Goal: Information Seeking & Learning: Learn about a topic

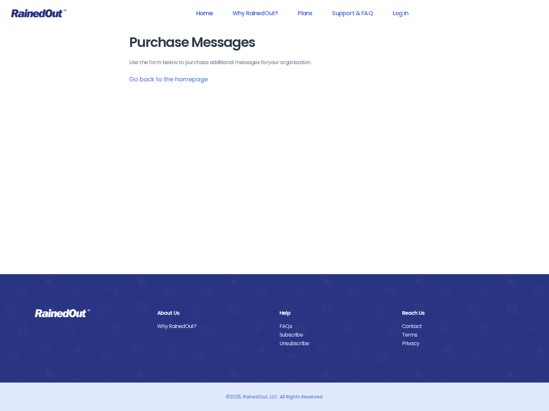
click at [202, 9] on link "Home" at bounding box center [205, 13] width 34 height 15
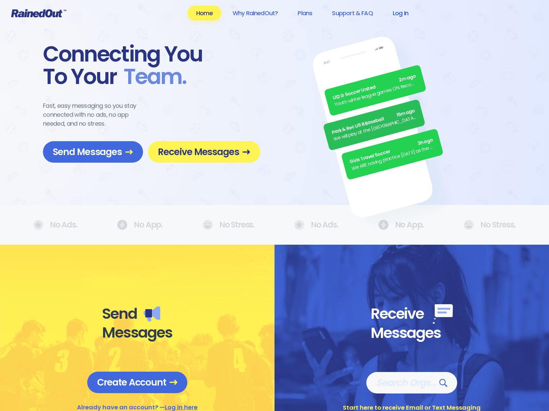
click at [405, 12] on link "Log In" at bounding box center [400, 13] width 33 height 15
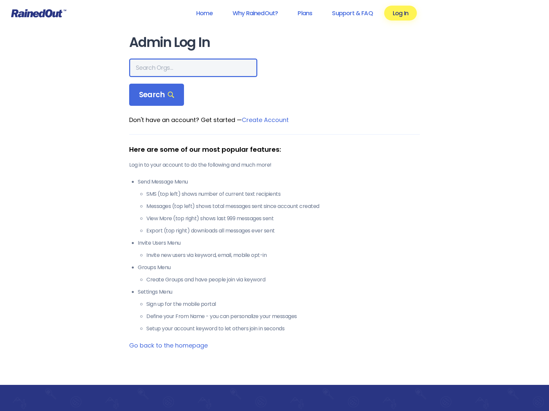
click at [175, 64] on input "text" at bounding box center [193, 68] width 128 height 19
paste input "[GEOGRAPHIC_DATA]"
type input "[GEOGRAPHIC_DATA]"
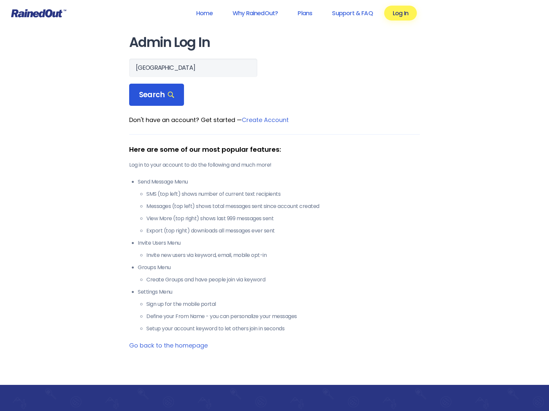
click at [145, 94] on span "Search" at bounding box center [156, 94] width 35 height 9
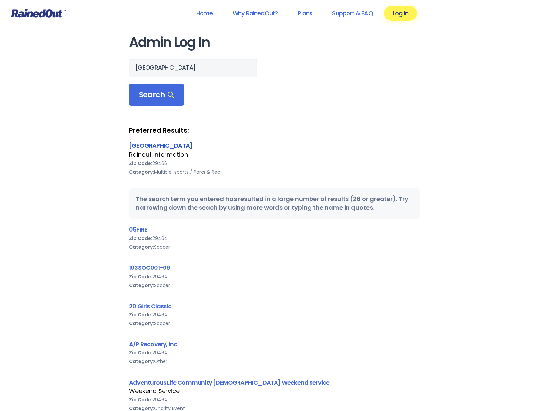
click at [192, 145] on link "[GEOGRAPHIC_DATA]" at bounding box center [160, 145] width 63 height 8
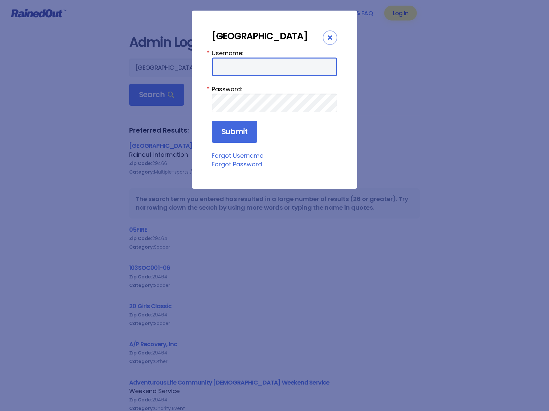
click at [234, 76] on input "Username:" at bounding box center [275, 67] width 126 height 19
drag, startPoint x: 310, startPoint y: 202, endPoint x: 295, endPoint y: 196, distance: 15.7
click at [310, 189] on div "Mount Pleasant Recreation Department, SC 29464 Username: * Password: * Submit F…" at bounding box center [274, 100] width 165 height 178
click at [331, 39] on icon "Close" at bounding box center [330, 37] width 5 height 5
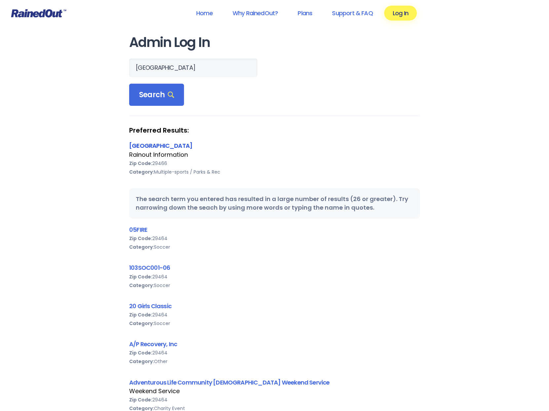
click at [192, 143] on link "[GEOGRAPHIC_DATA]" at bounding box center [160, 145] width 63 height 8
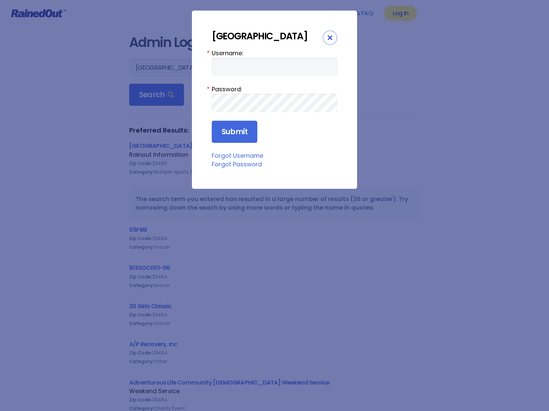
click at [333, 34] on div "Close" at bounding box center [330, 37] width 15 height 15
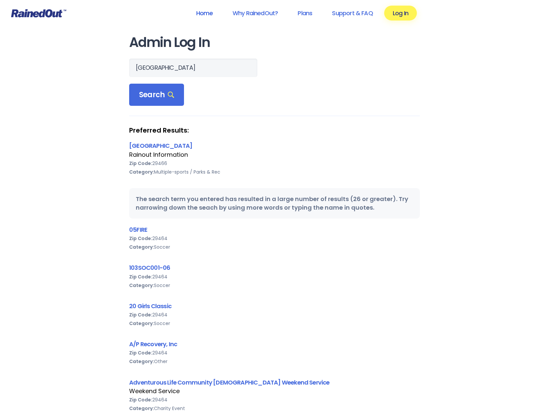
click at [207, 10] on link "Home" at bounding box center [205, 13] width 34 height 15
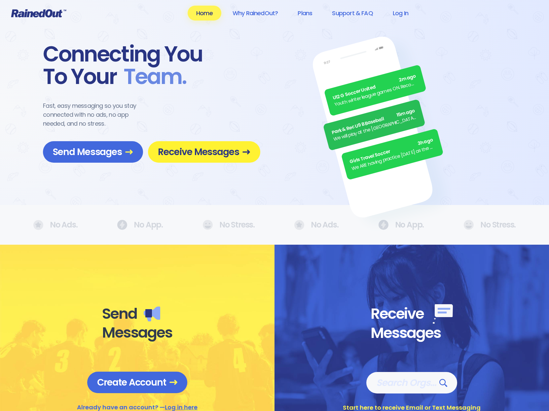
click at [212, 151] on span "Receive Messages" at bounding box center [204, 152] width 93 height 12
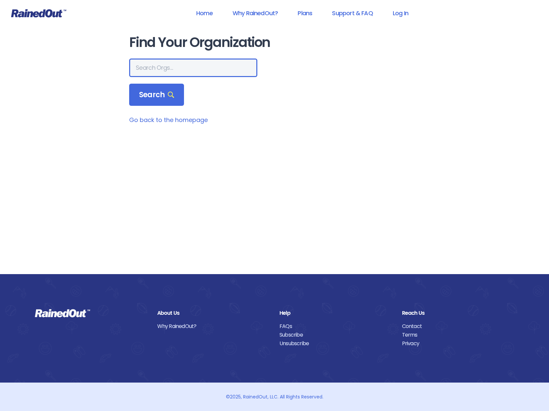
click at [170, 67] on input "text" at bounding box center [193, 68] width 128 height 19
paste input "[GEOGRAPHIC_DATA]"
type input "[GEOGRAPHIC_DATA]"
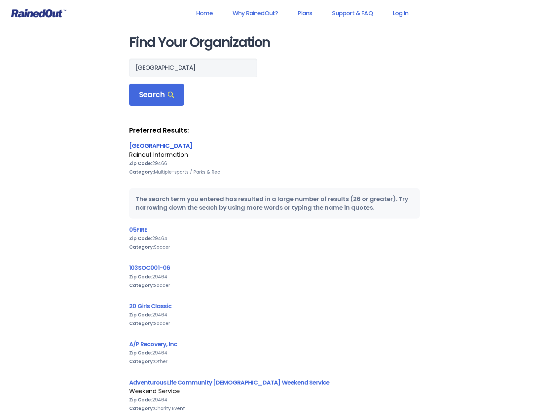
click at [192, 144] on link "[GEOGRAPHIC_DATA]" at bounding box center [160, 145] width 63 height 8
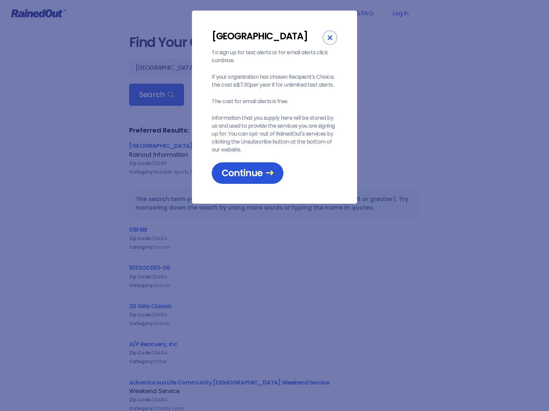
click at [252, 179] on span "Continue" at bounding box center [248, 173] width 52 height 12
